Goal: Information Seeking & Learning: Understand process/instructions

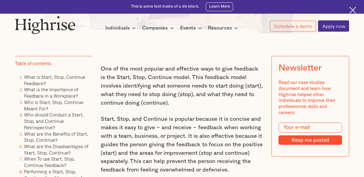
scroll to position [335, 0]
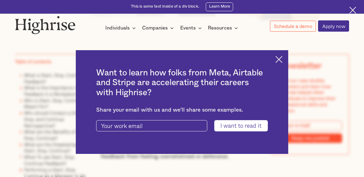
click at [279, 61] on div "Want to learn how folks from Meta, Airtable and Stripe are accelerating their c…" at bounding box center [182, 102] width 212 height 104
click at [282, 58] on img at bounding box center [278, 59] width 7 height 7
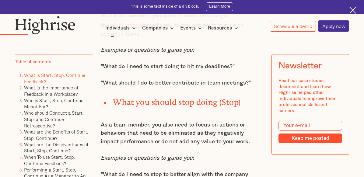
scroll to position [669, 0]
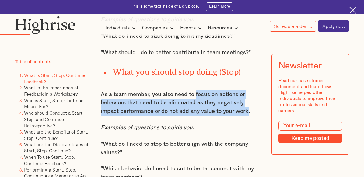
drag, startPoint x: 196, startPoint y: 98, endPoint x: 231, endPoint y: 115, distance: 38.5
click at [231, 115] on p "As a team member, you also need to focus on actions or behaviors that need to b…" at bounding box center [182, 102] width 162 height 25
copy p "focus on actions or behaviors that need to be eliminated as they negatively imp…"
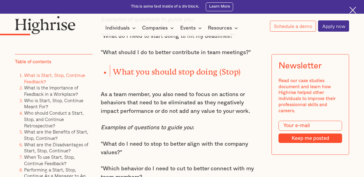
click at [110, 149] on p ""What do I need to stop to better align with the company values?"" at bounding box center [182, 148] width 162 height 17
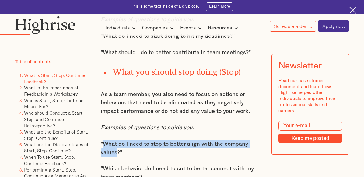
drag, startPoint x: 103, startPoint y: 149, endPoint x: 116, endPoint y: 157, distance: 14.8
click at [116, 157] on p ""What do I need to stop to better align with the company values?"" at bounding box center [182, 148] width 162 height 17
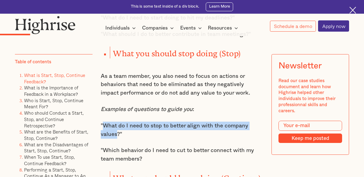
scroll to position [700, 0]
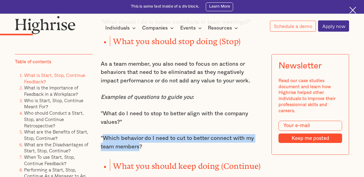
drag, startPoint x: 140, startPoint y: 152, endPoint x: 104, endPoint y: 145, distance: 36.6
click at [104, 145] on p ""Which behavior do I need to cut to better connect with my team members?" at bounding box center [182, 142] width 162 height 17
copy p "Which behavior do I need to cut to better connect with my team members"
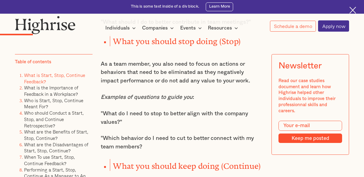
click at [151, 151] on p ""Which behavior do I need to cut to better connect with my team members?" at bounding box center [182, 142] width 162 height 17
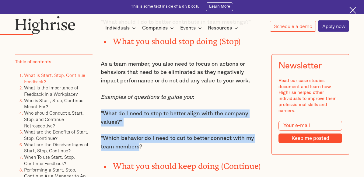
drag, startPoint x: 141, startPoint y: 154, endPoint x: 99, endPoint y: 120, distance: 53.9
copy div ""What do I need to stop to better align with the company values?" "Which behavi…"
